Goal: Information Seeking & Learning: Learn about a topic

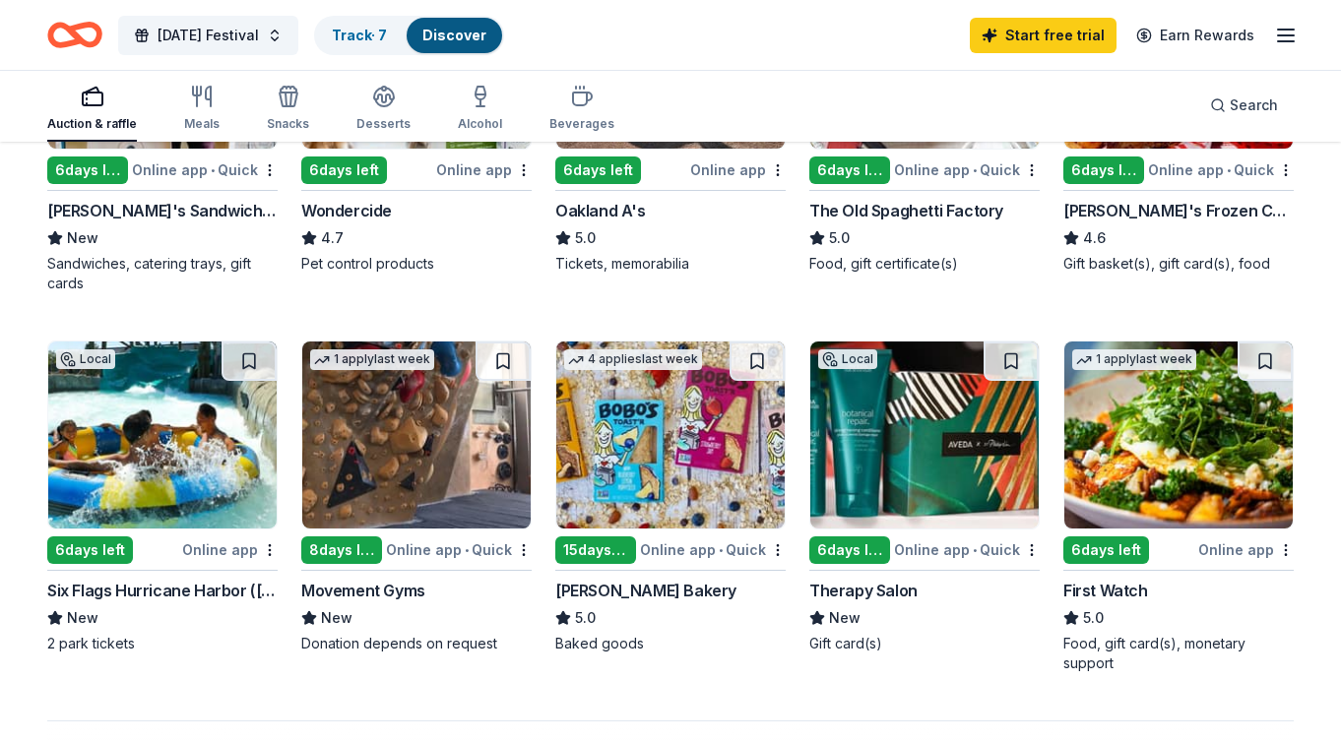
scroll to position [1330, 0]
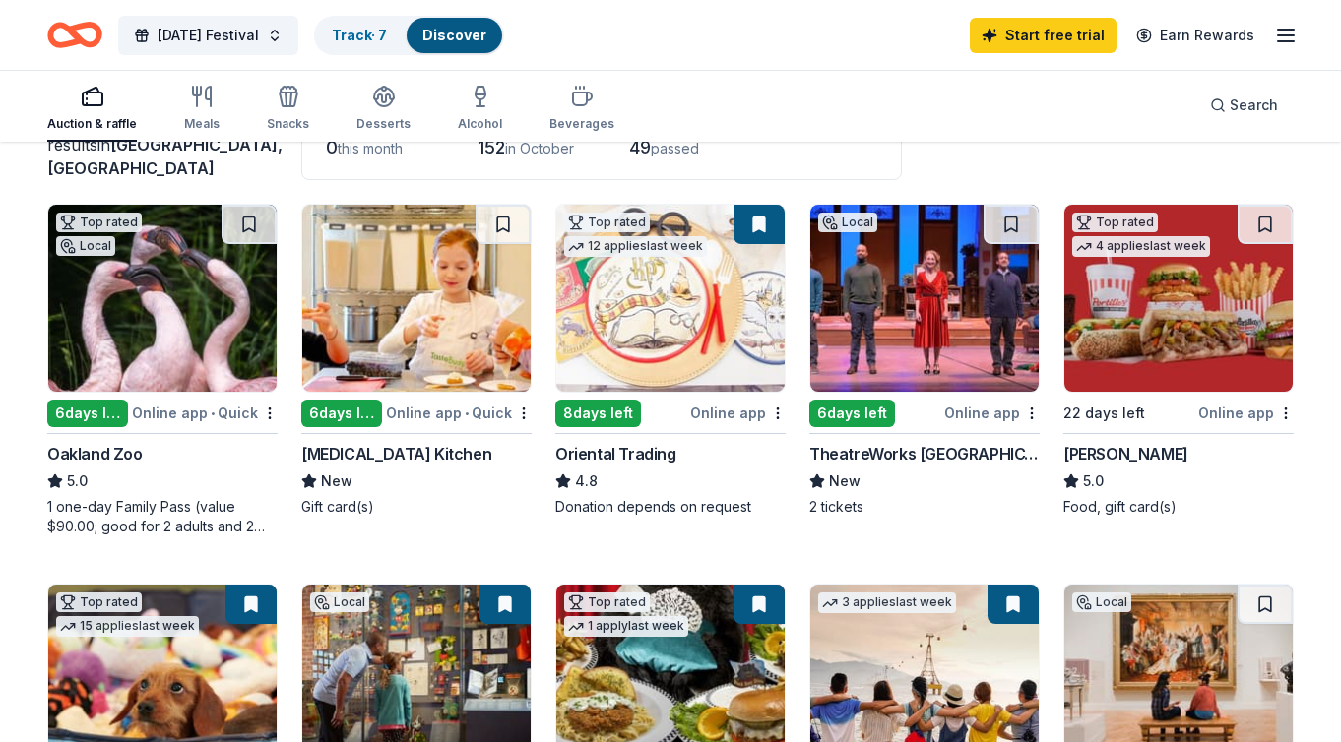
scroll to position [137, 0]
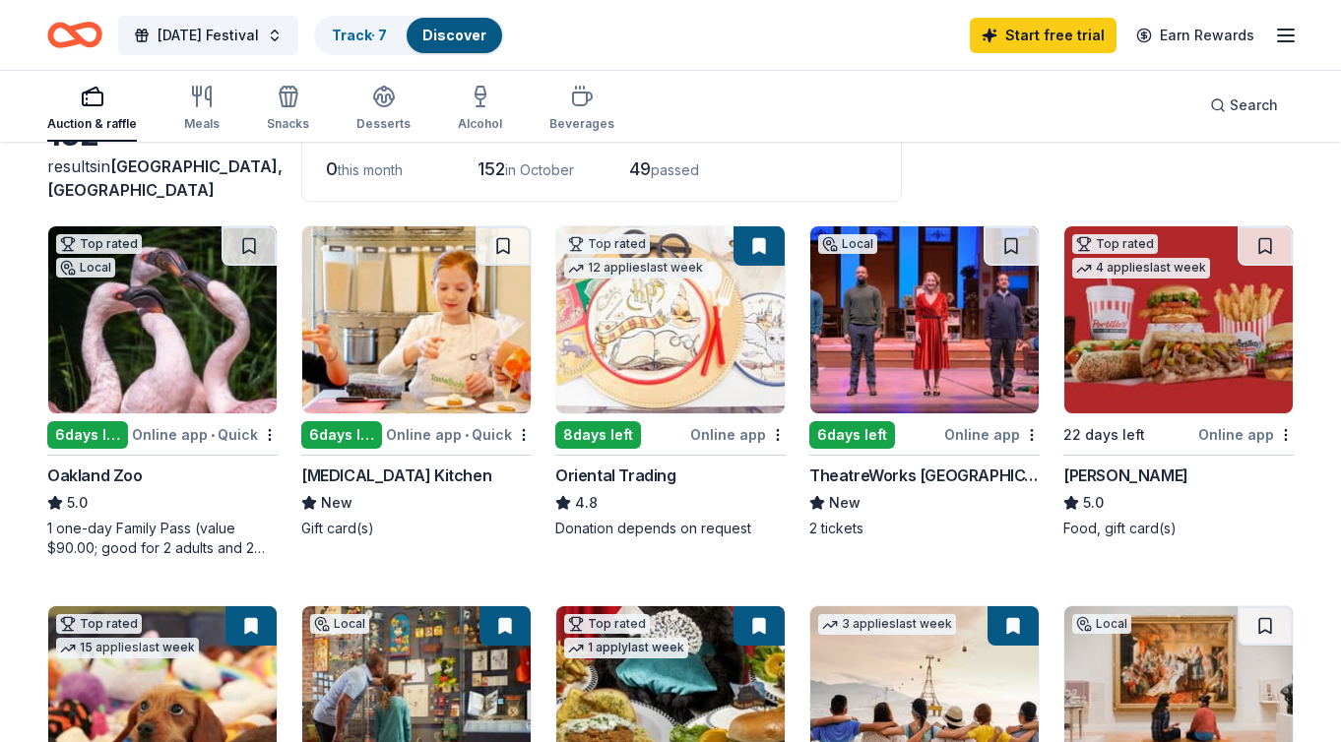
click at [938, 292] on img at bounding box center [924, 319] width 228 height 187
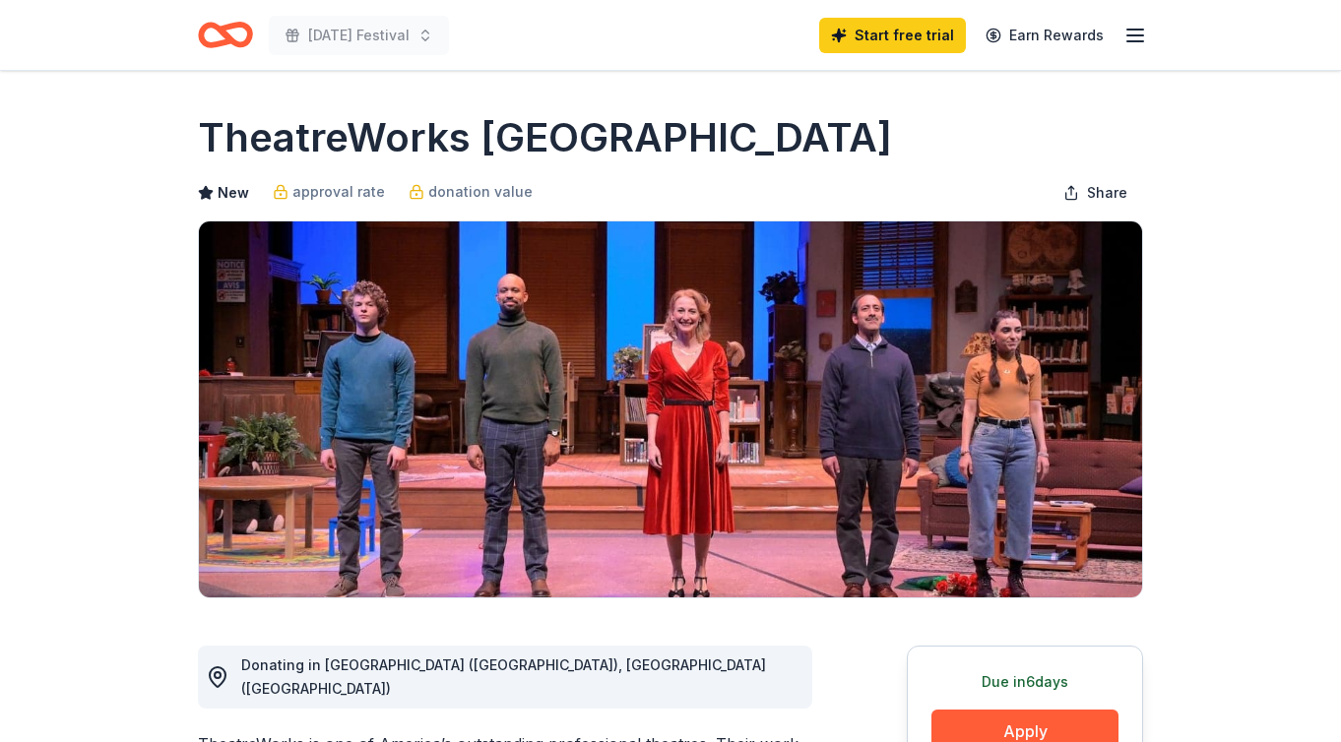
scroll to position [73, 0]
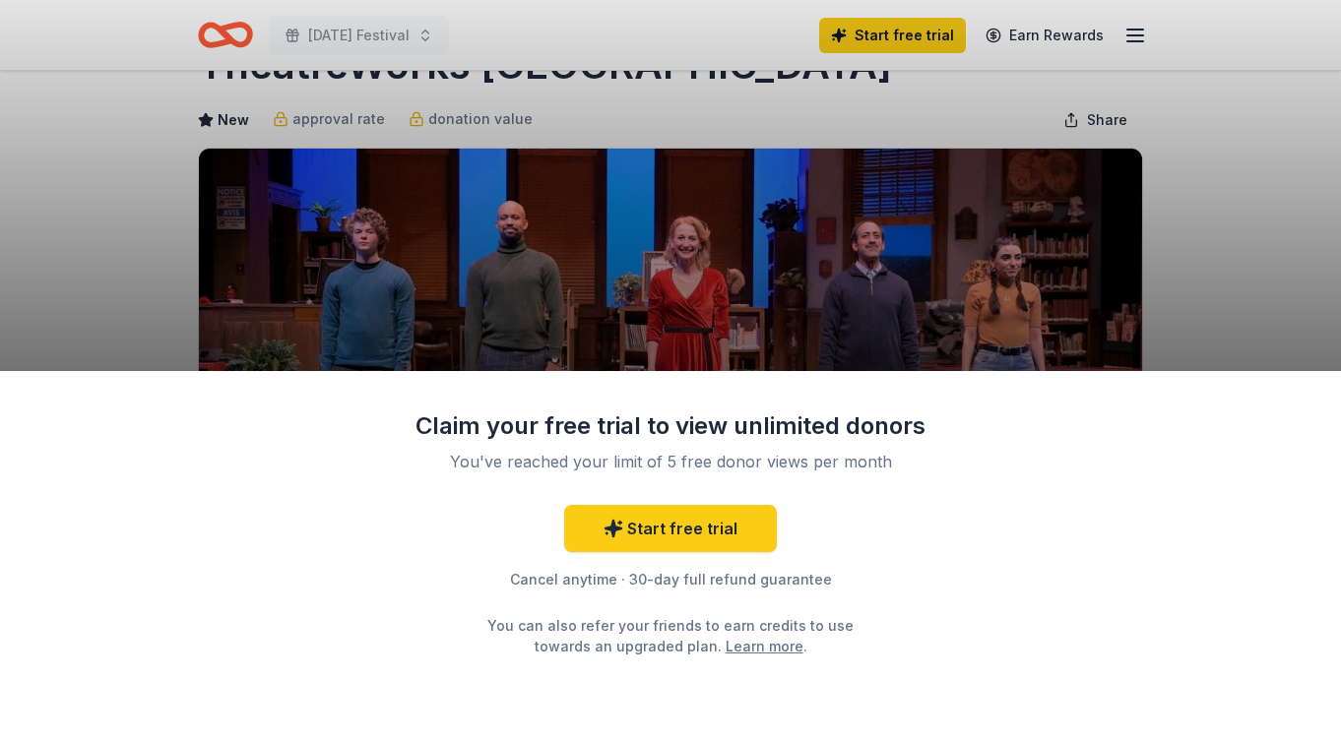
click at [872, 262] on div "Claim your free trial to view unlimited donors You've reached your limit of 5 f…" at bounding box center [670, 371] width 1341 height 742
